Goal: Information Seeking & Learning: Learn about a topic

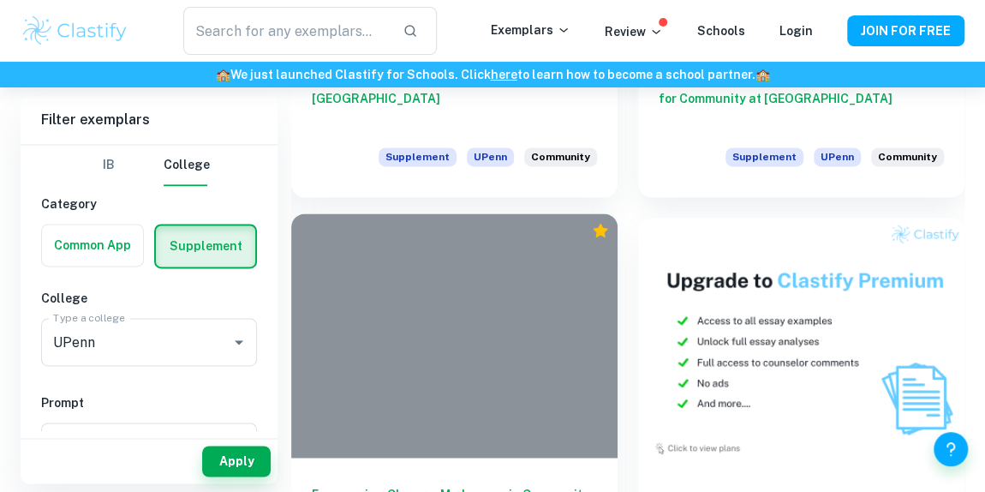
scroll to position [1323, 0]
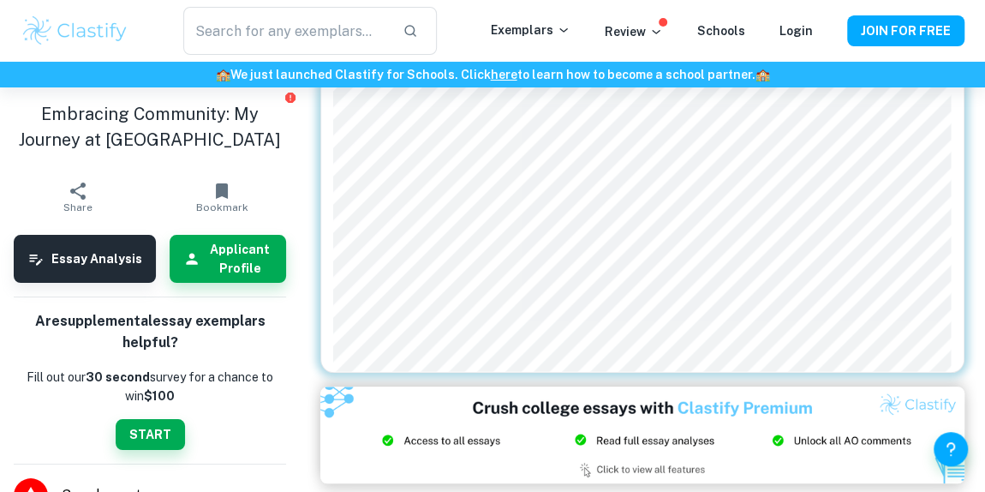
scroll to position [1022, 0]
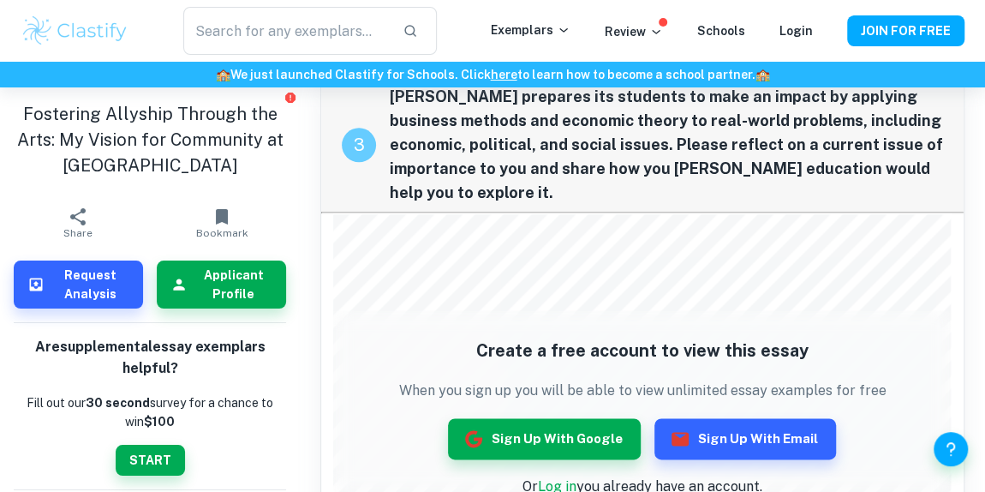
scroll to position [965, 0]
